Goal: Task Accomplishment & Management: Manage account settings

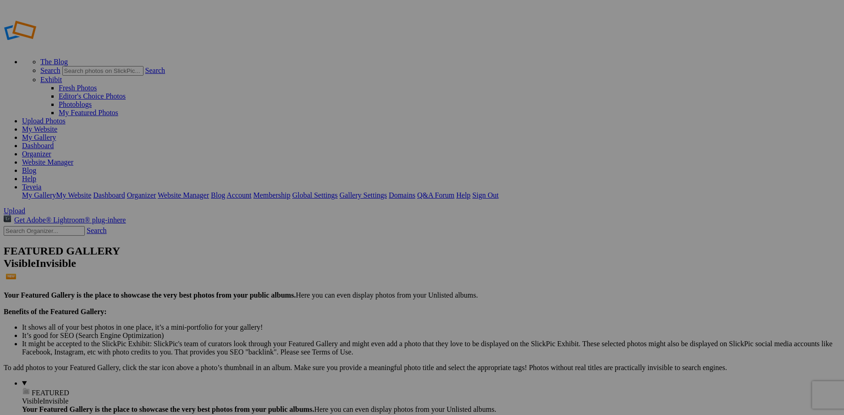
click at [361, 269] on span "Yes" at bounding box center [356, 268] width 11 height 8
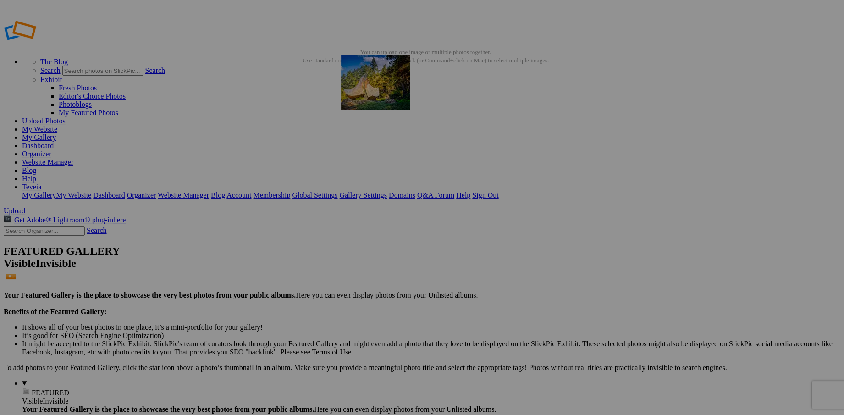
drag, startPoint x: 583, startPoint y: 144, endPoint x: 473, endPoint y: 121, distance: 112.6
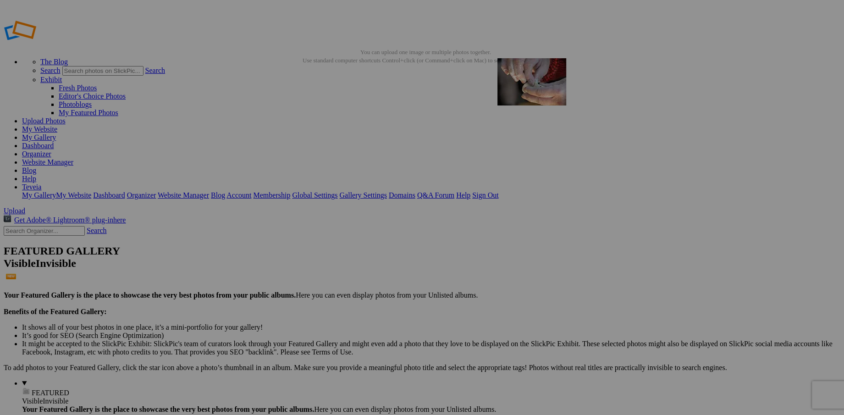
drag, startPoint x: 736, startPoint y: 140, endPoint x: 629, endPoint y: 124, distance: 108.0
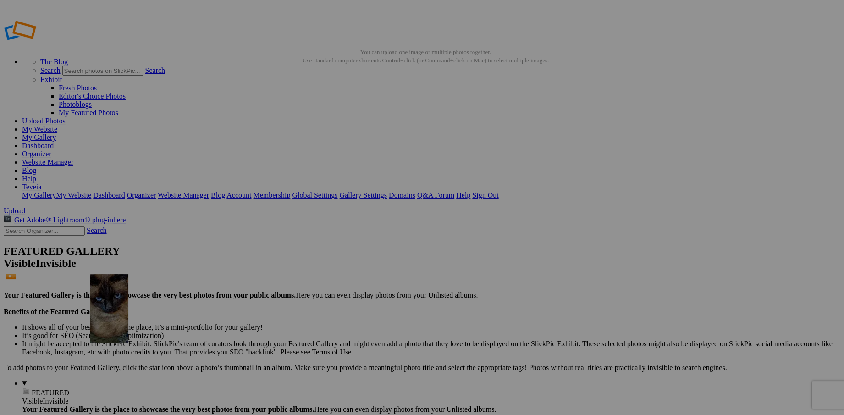
drag, startPoint x: 497, startPoint y: 360, endPoint x: 222, endPoint y: 340, distance: 276.3
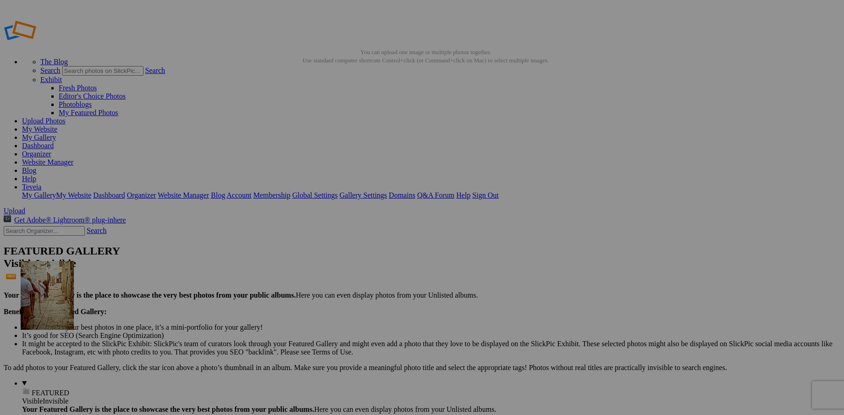
drag, startPoint x: 496, startPoint y: 368, endPoint x: 153, endPoint y: 327, distance: 345.8
click at [57, 125] on link "My Website" at bounding box center [39, 129] width 35 height 8
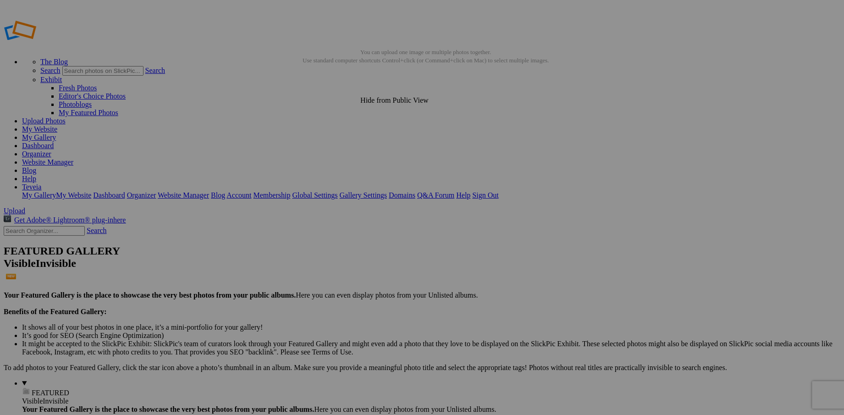
click at [57, 125] on link "My Website" at bounding box center [39, 129] width 35 height 8
